Goal: Task Accomplishment & Management: Manage account settings

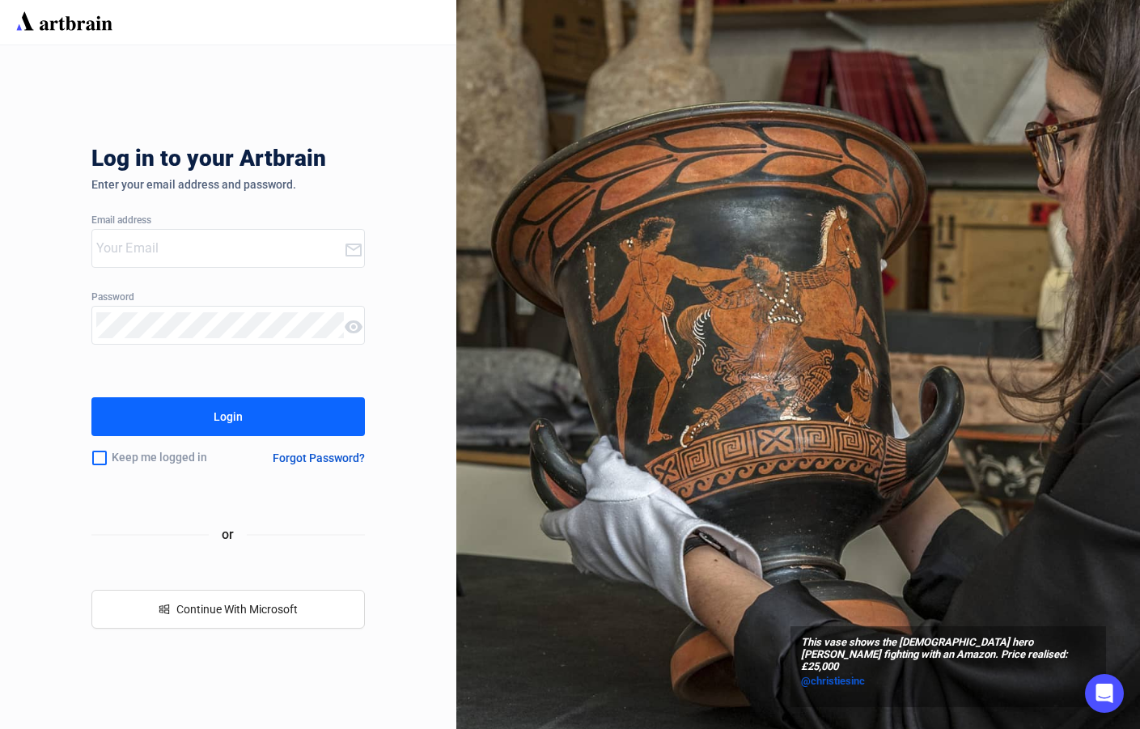
type input "[PERSON_NAME][EMAIL_ADDRESS][DOMAIN_NAME]"
click at [193, 411] on button "Login" at bounding box center [228, 416] width 274 height 39
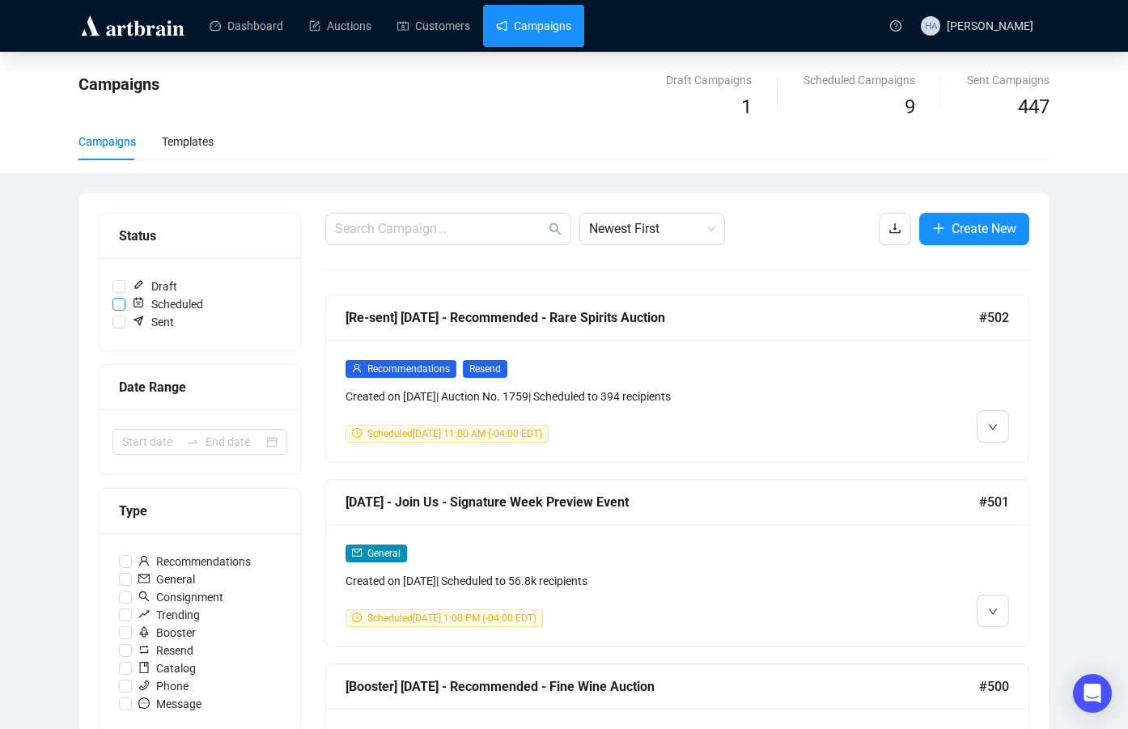
click at [117, 298] on input "Scheduled" at bounding box center [119, 304] width 13 height 13
checkbox input "true"
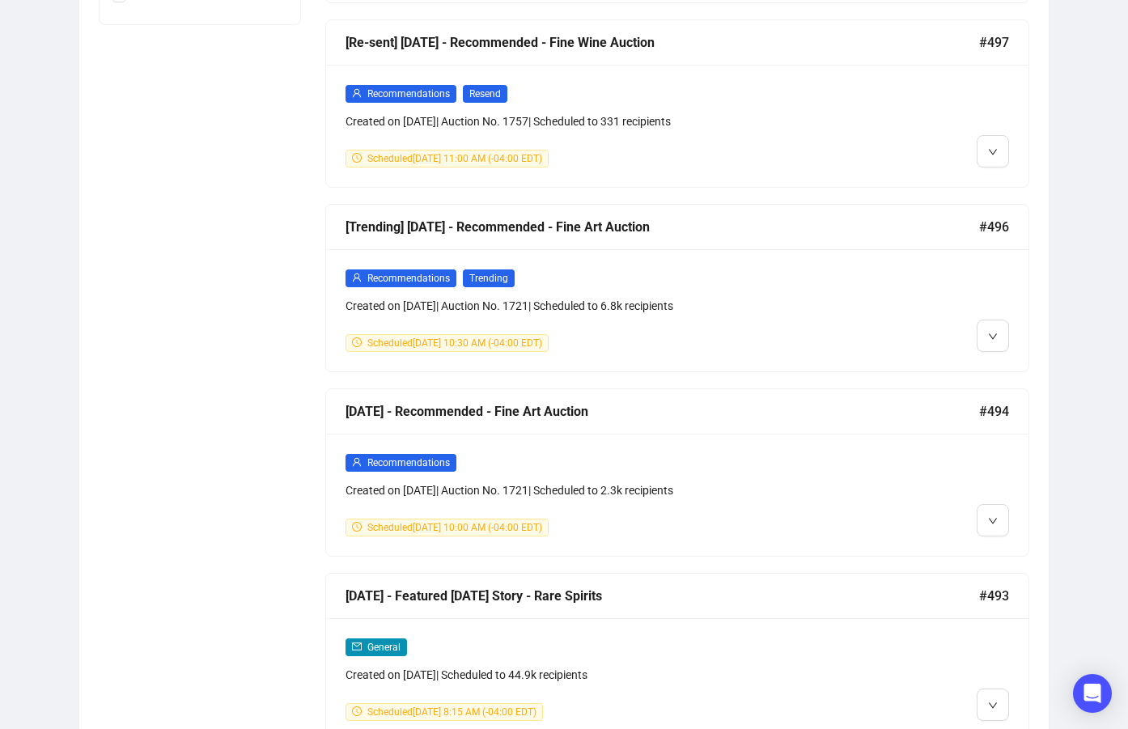
scroll to position [1239, 0]
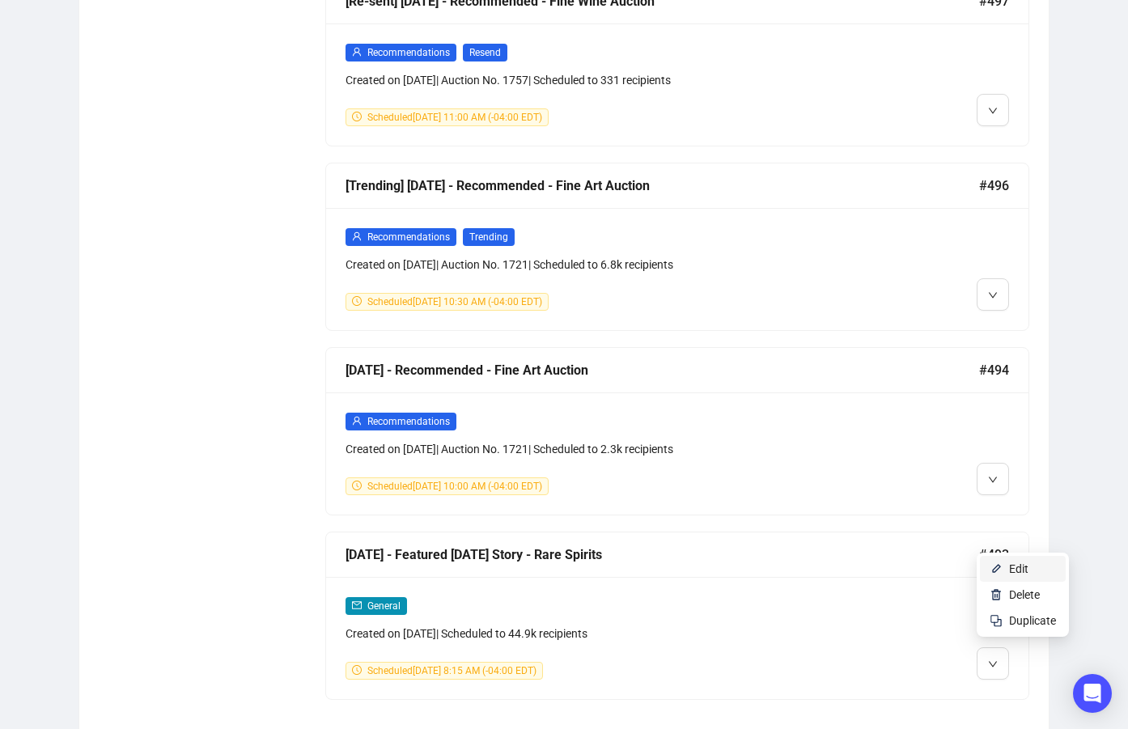
click at [1017, 571] on span "Edit" at bounding box center [1018, 569] width 19 height 13
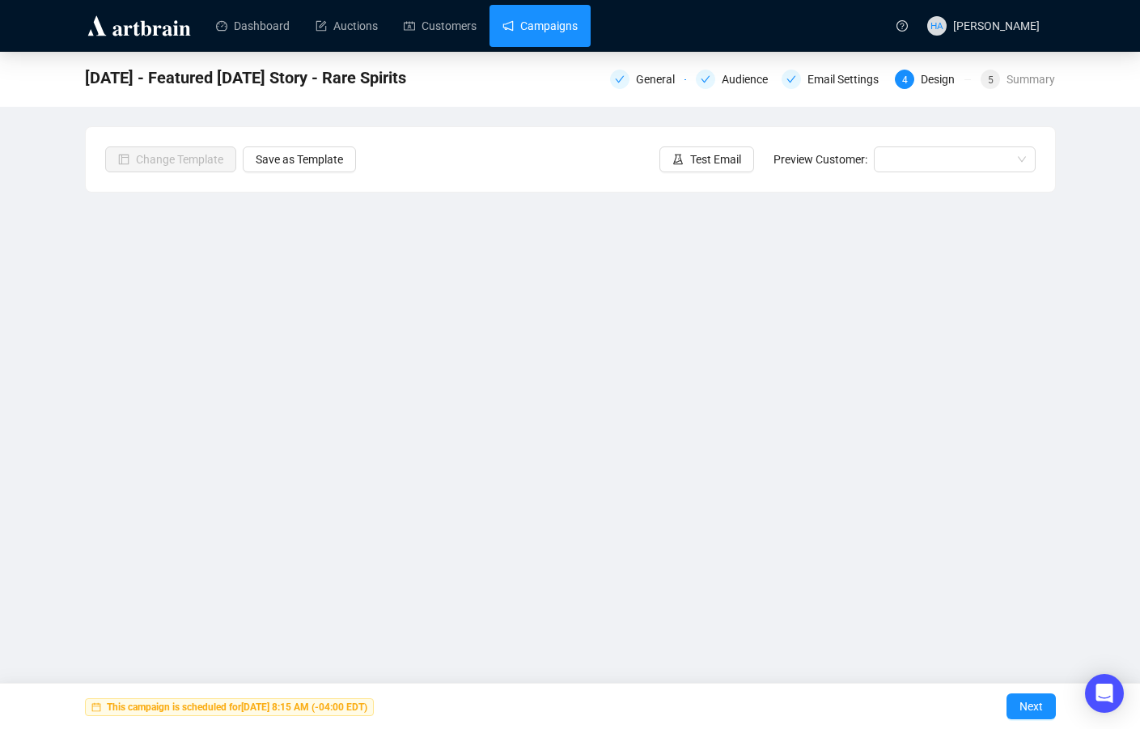
click at [541, 18] on link "Campaigns" at bounding box center [540, 26] width 75 height 42
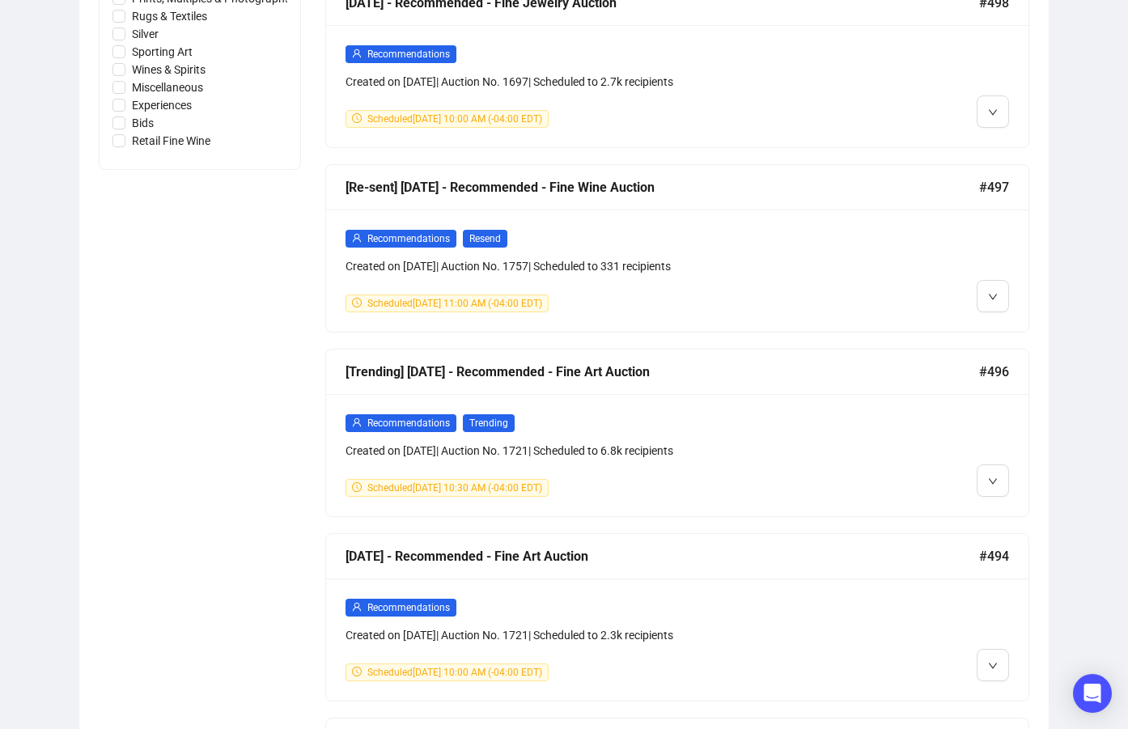
scroll to position [1017, 0]
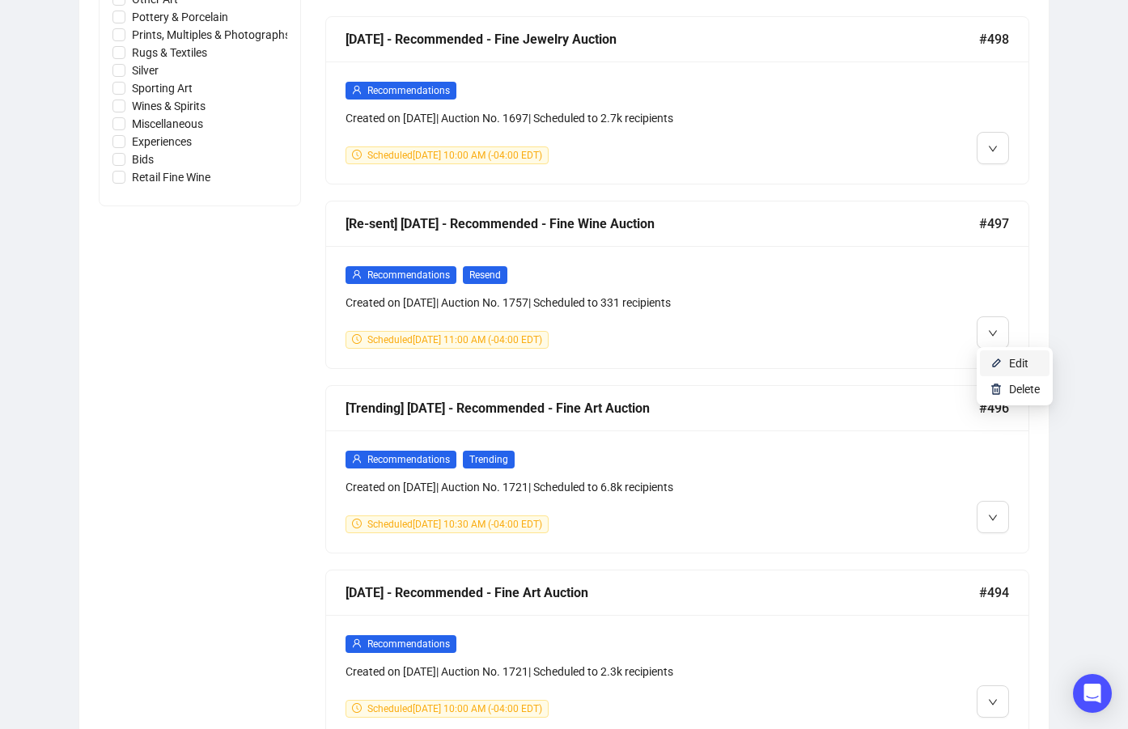
click at [1011, 357] on span "Edit" at bounding box center [1018, 363] width 19 height 13
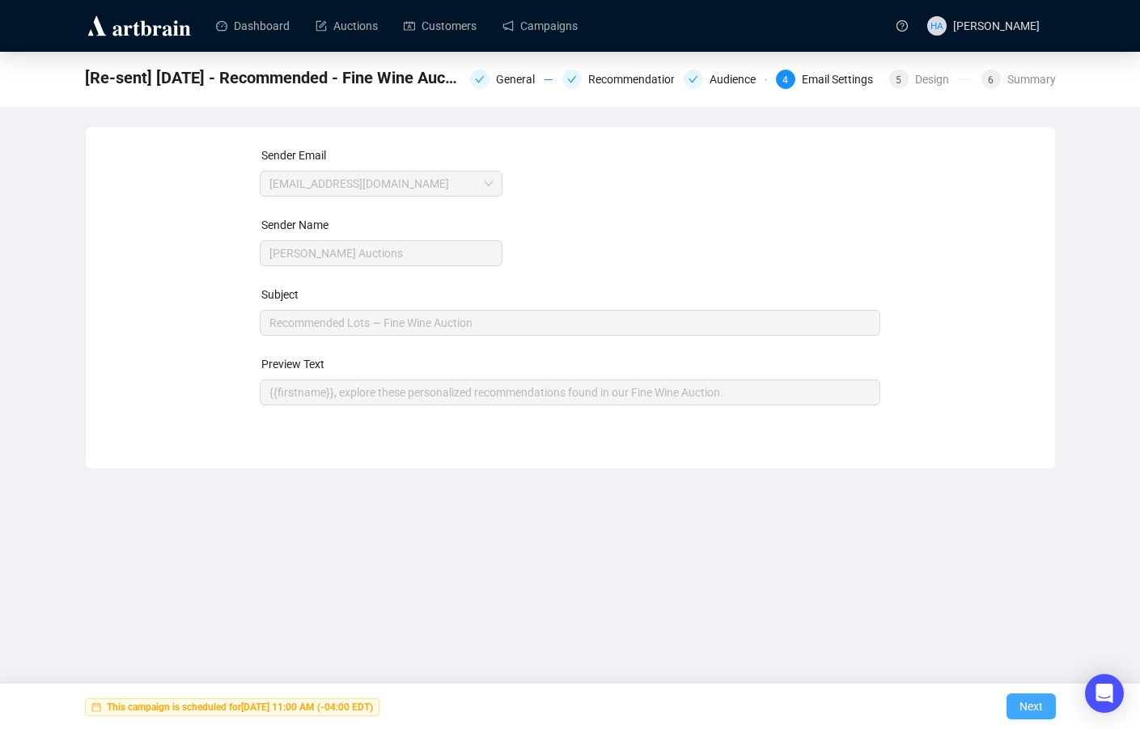
click at [1027, 700] on span "Next" at bounding box center [1031, 706] width 23 height 45
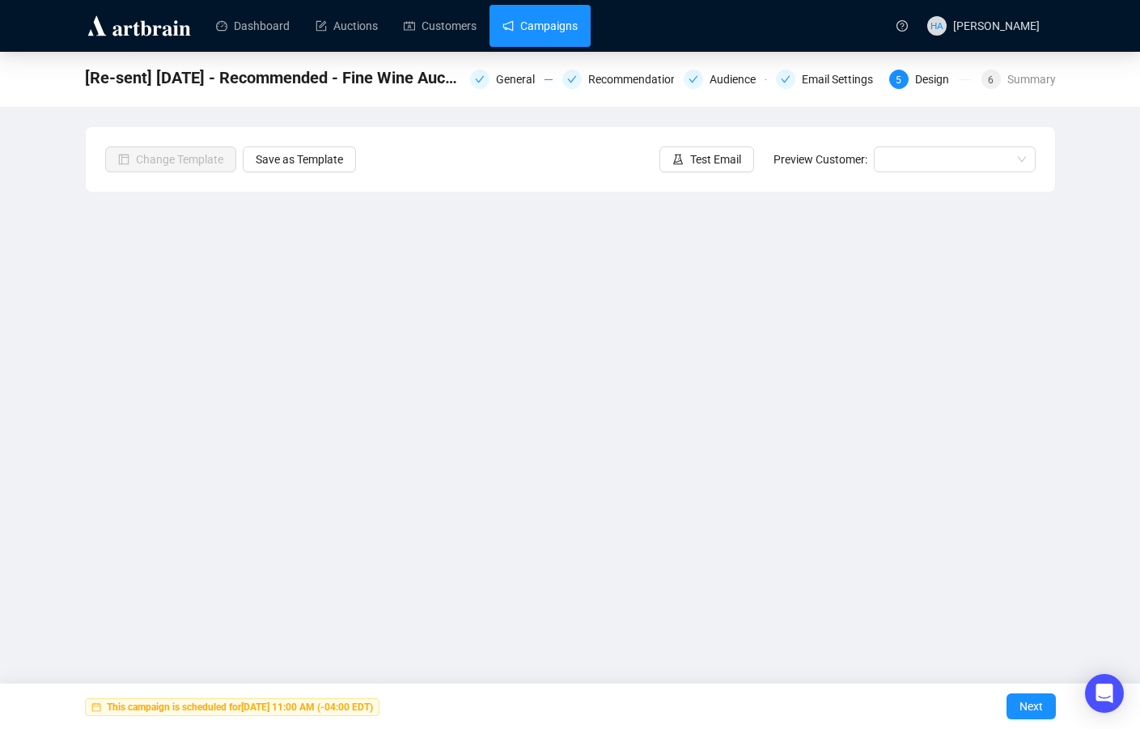
click at [558, 17] on link "Campaigns" at bounding box center [540, 26] width 75 height 42
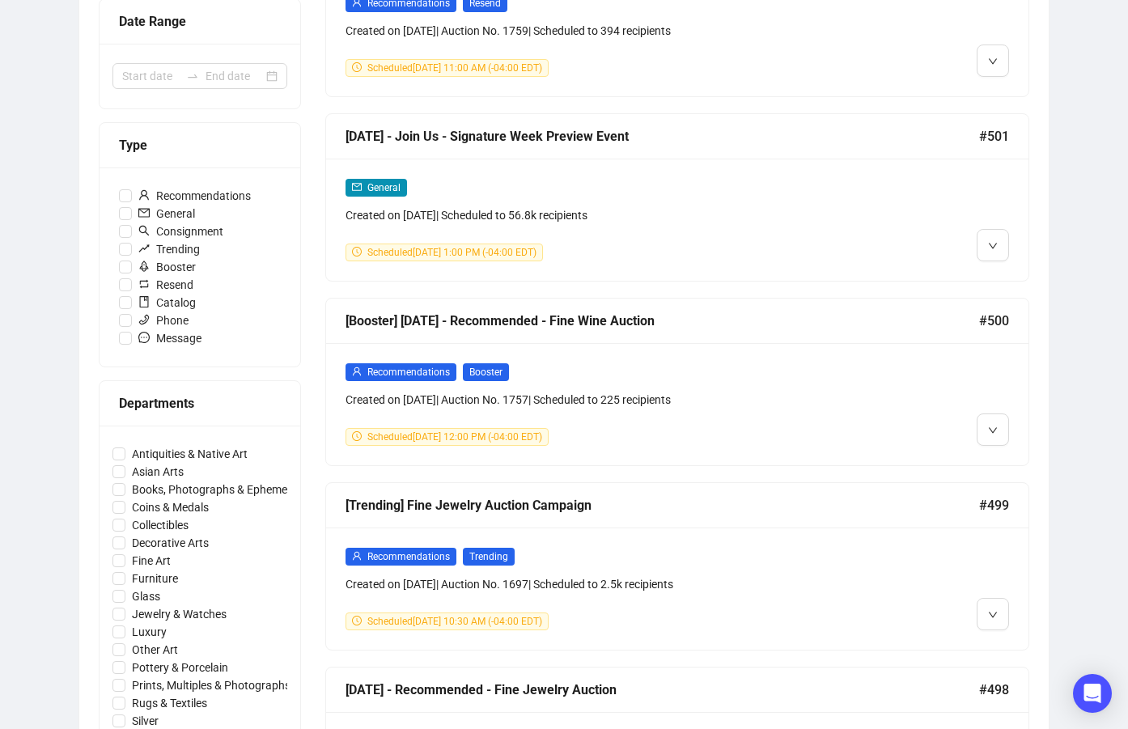
scroll to position [369, 0]
